Goal: Find specific page/section

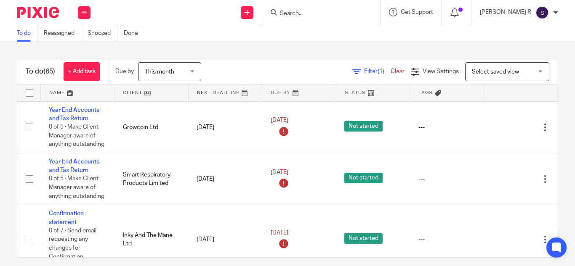
click at [324, 13] on input "Search" at bounding box center [317, 14] width 76 height 8
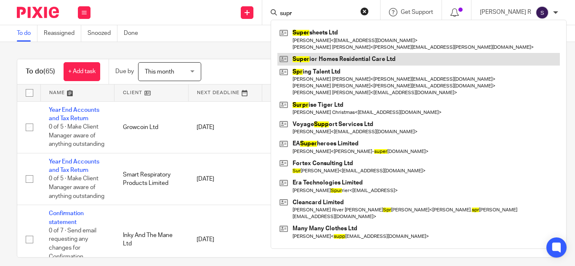
type input "supr"
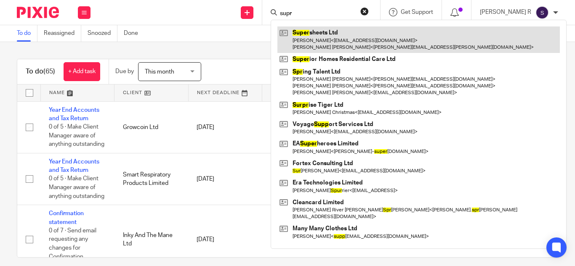
drag, startPoint x: 350, startPoint y: 59, endPoint x: 340, endPoint y: 44, distance: 18.8
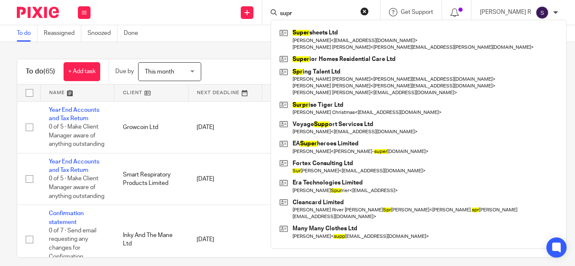
click at [224, 43] on div "To do (65) + Add task Due by This month This month Today Tomorrow This week Nex…" at bounding box center [287, 154] width 575 height 224
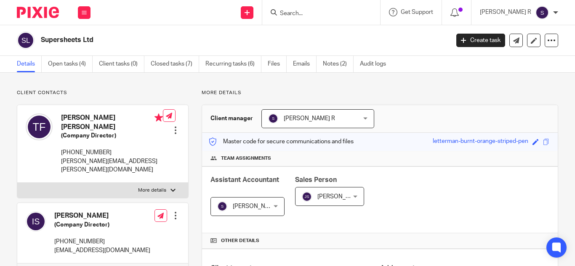
scroll to position [210, 0]
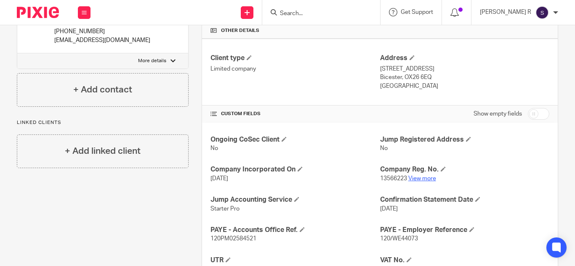
click at [415, 180] on link "View more" at bounding box center [422, 179] width 28 height 6
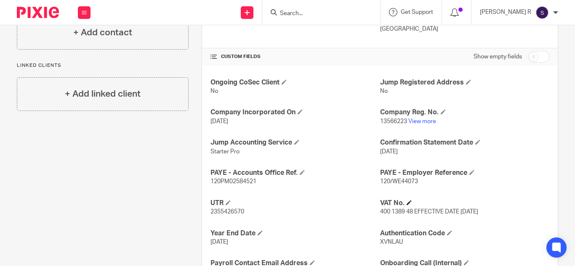
scroll to position [337, 0]
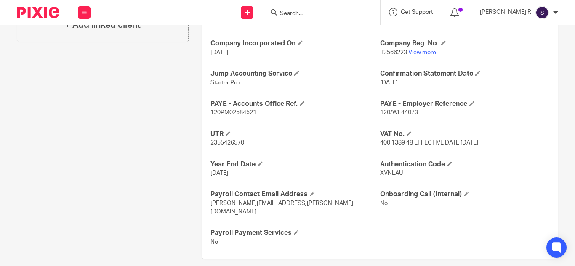
click at [416, 54] on link "View more" at bounding box center [422, 53] width 28 height 6
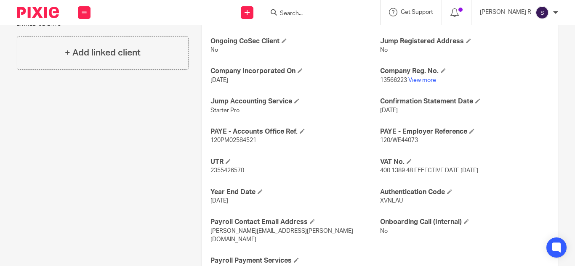
scroll to position [295, 0]
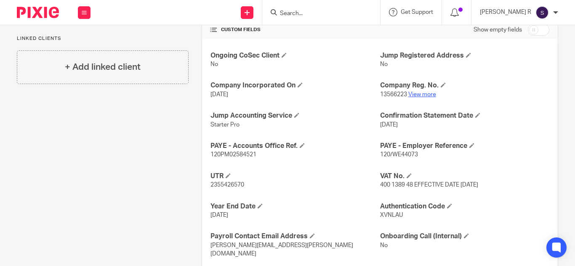
click at [416, 96] on link "View more" at bounding box center [422, 95] width 28 height 6
